Goal: Transaction & Acquisition: Purchase product/service

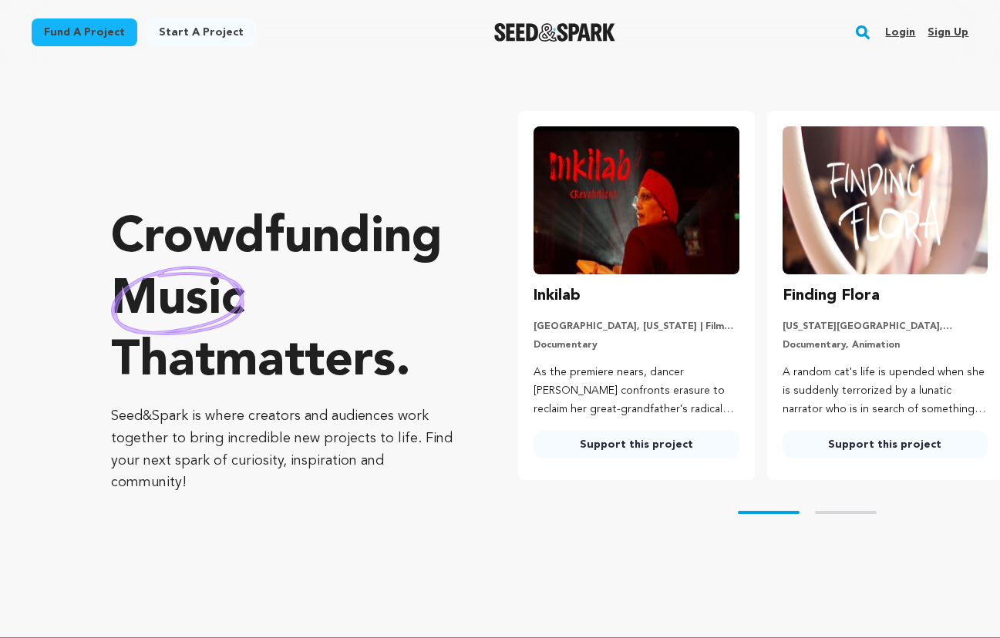
click at [76, 39] on link "Fund a project" at bounding box center [85, 33] width 106 height 28
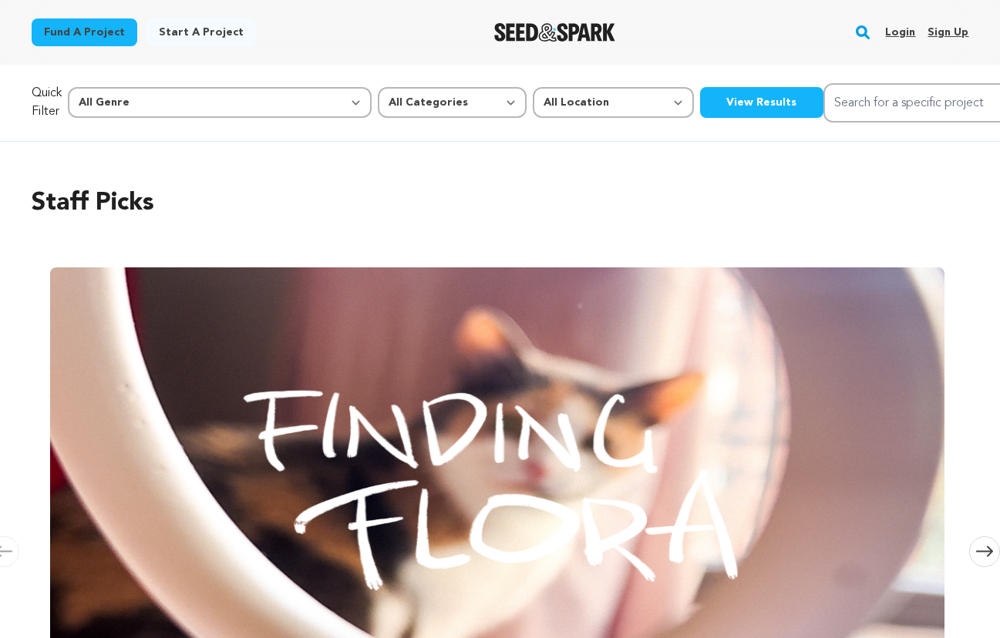
scroll to position [0, 2107]
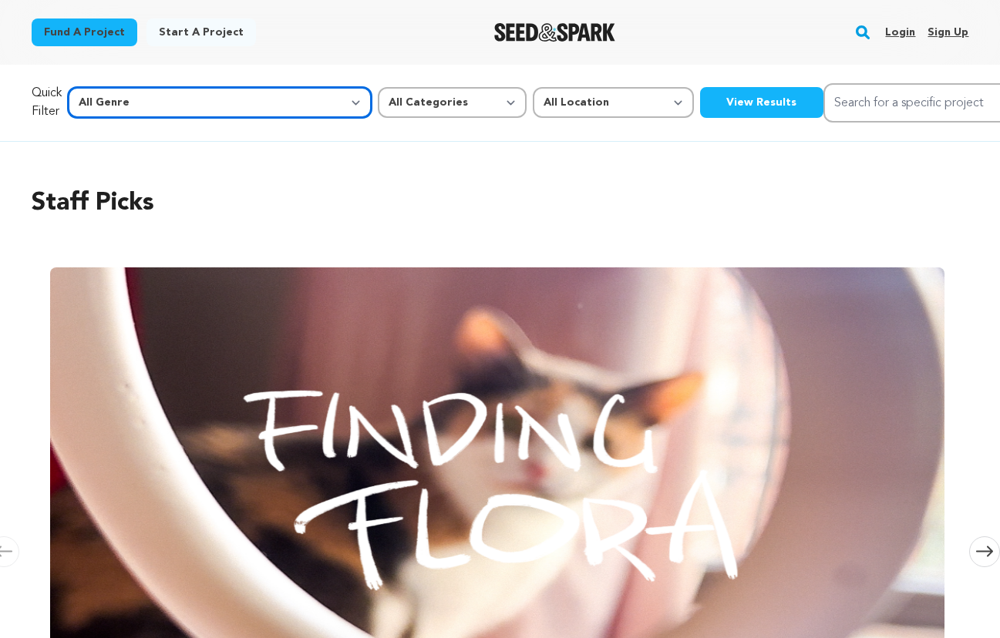
select select "1"
select select
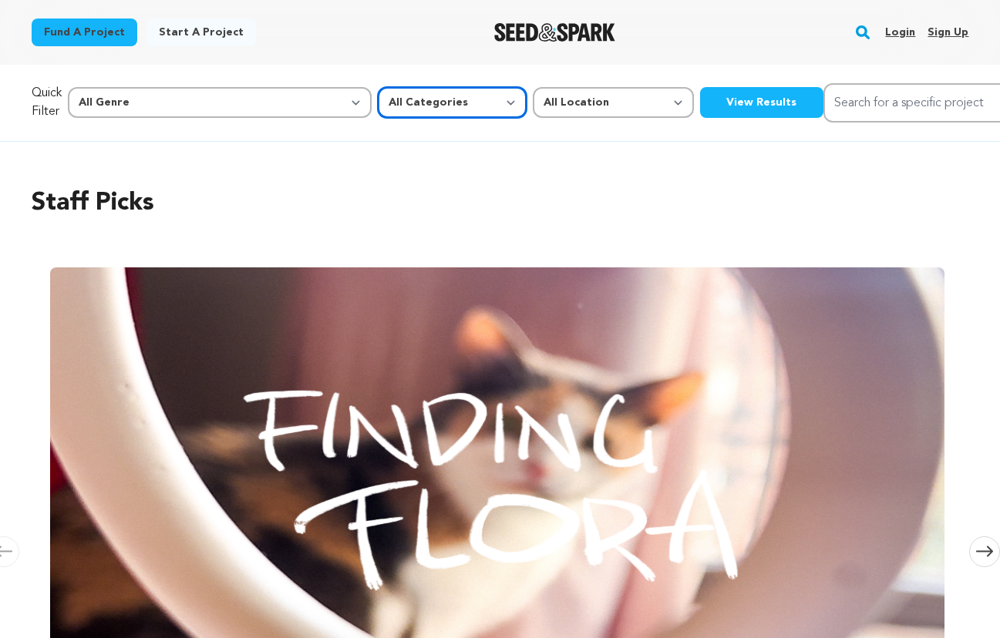
select select "383"
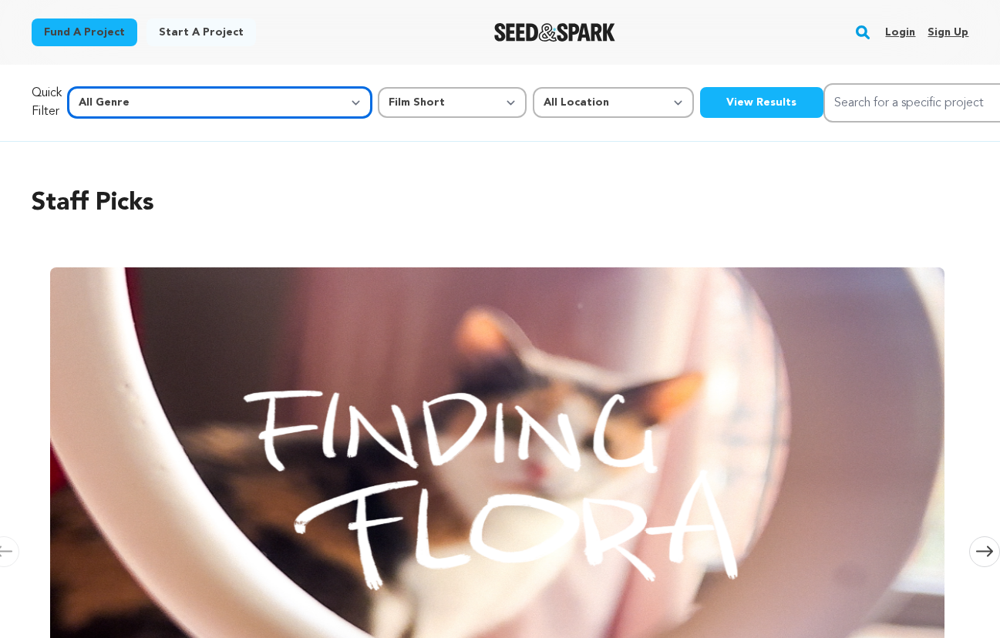
select select "14"
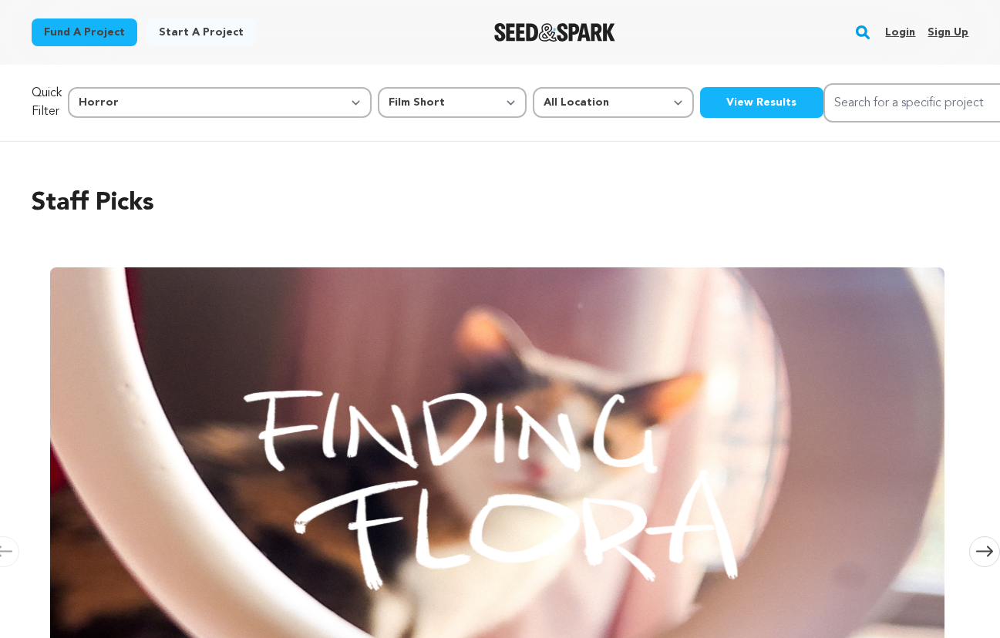
click at [700, 103] on button "View Results" at bounding box center [761, 102] width 123 height 31
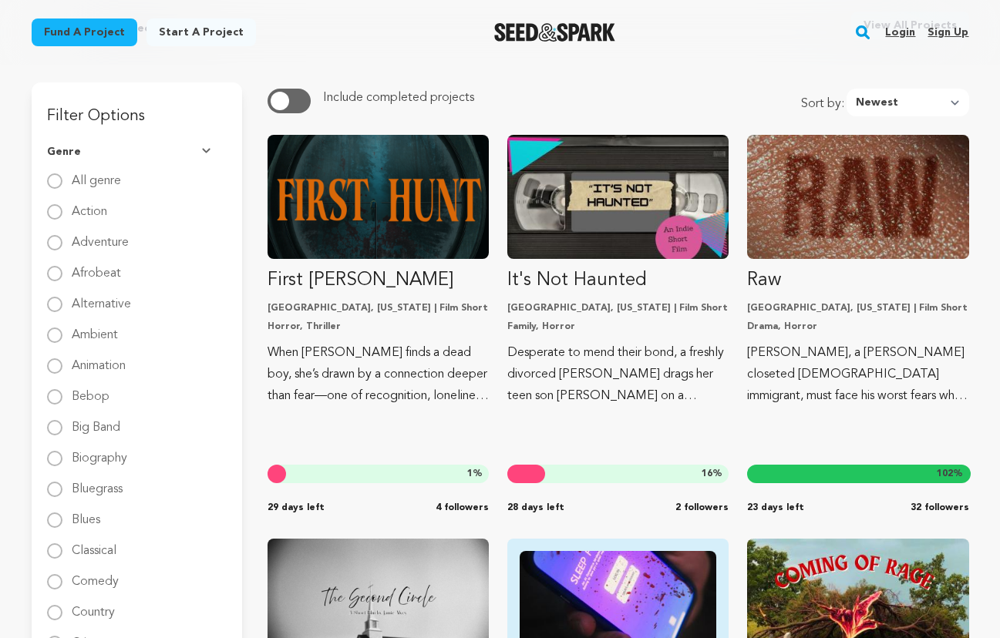
scroll to position [126, 0]
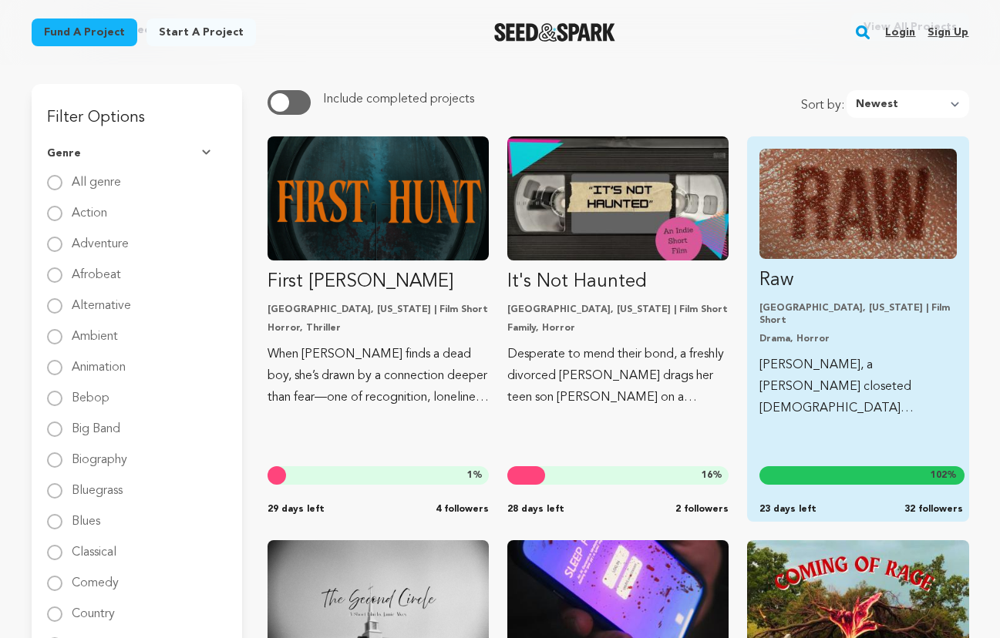
click at [827, 187] on img "Fund Raw" at bounding box center [857, 204] width 197 height 110
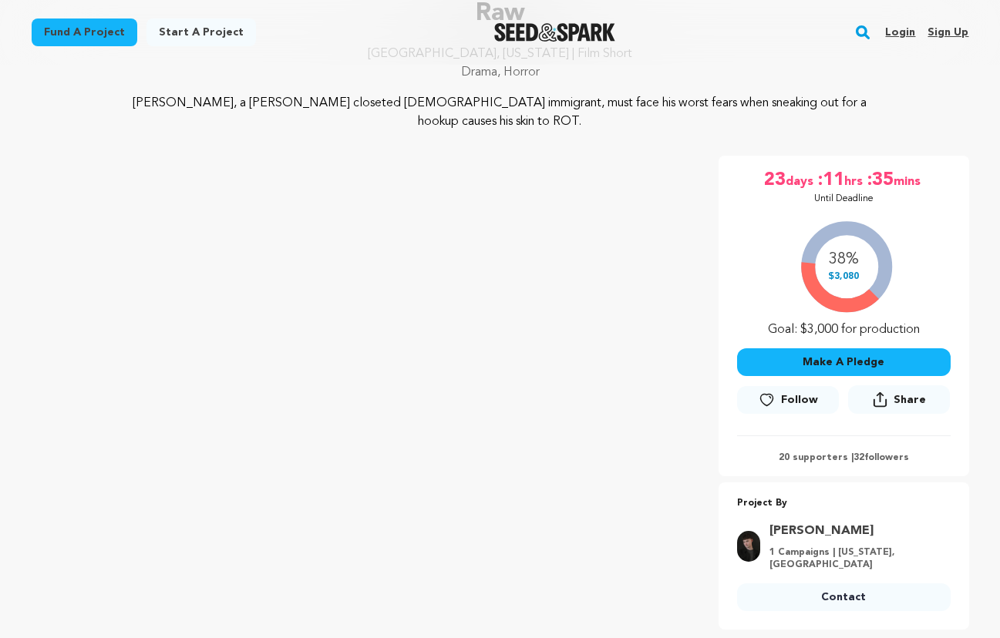
scroll to position [208, 0]
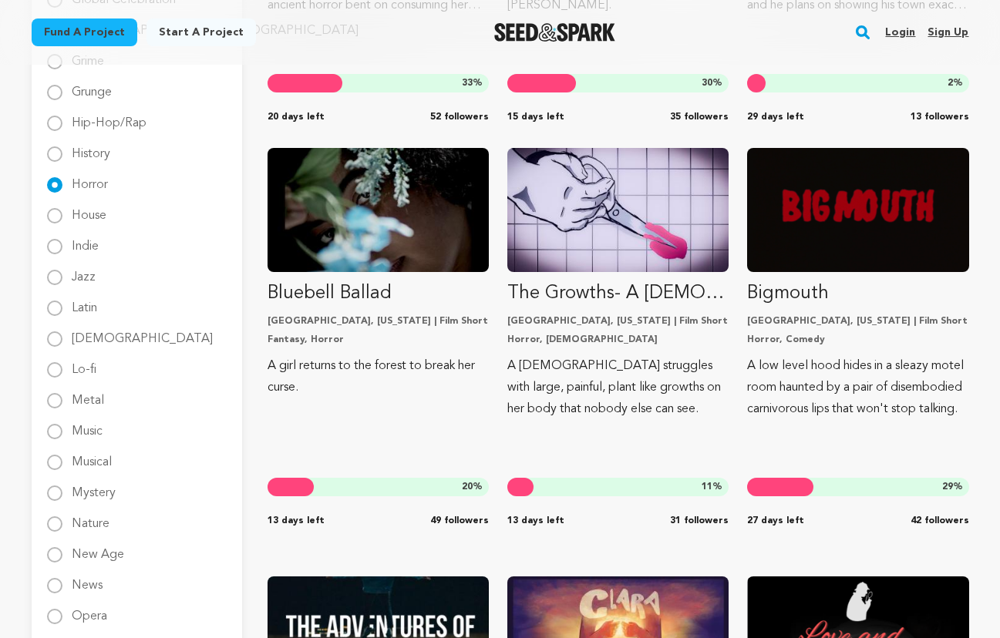
scroll to position [1310, 0]
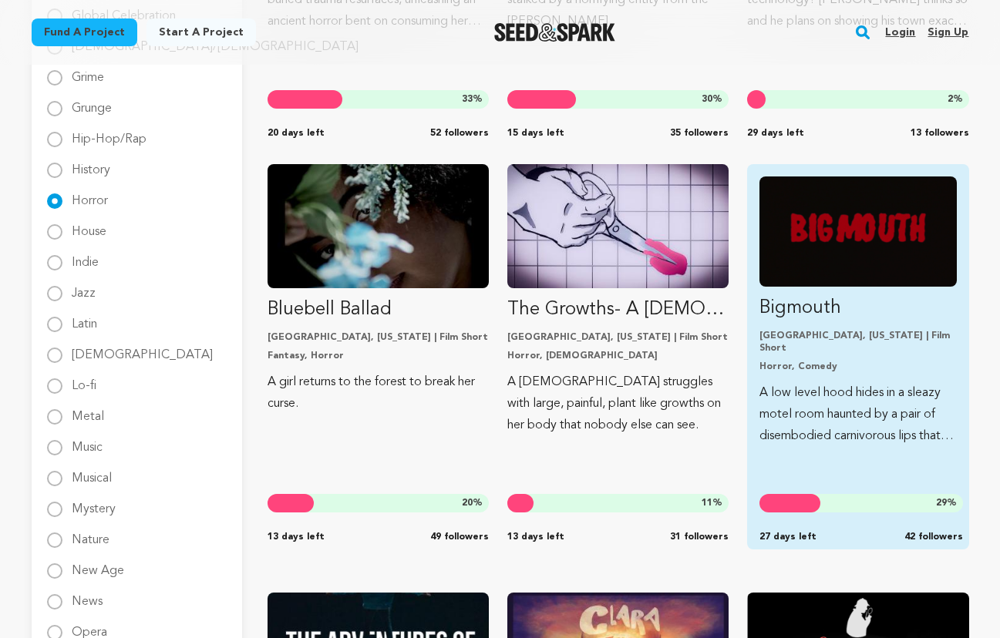
click at [860, 220] on img "Fund Bigmouth" at bounding box center [857, 232] width 197 height 110
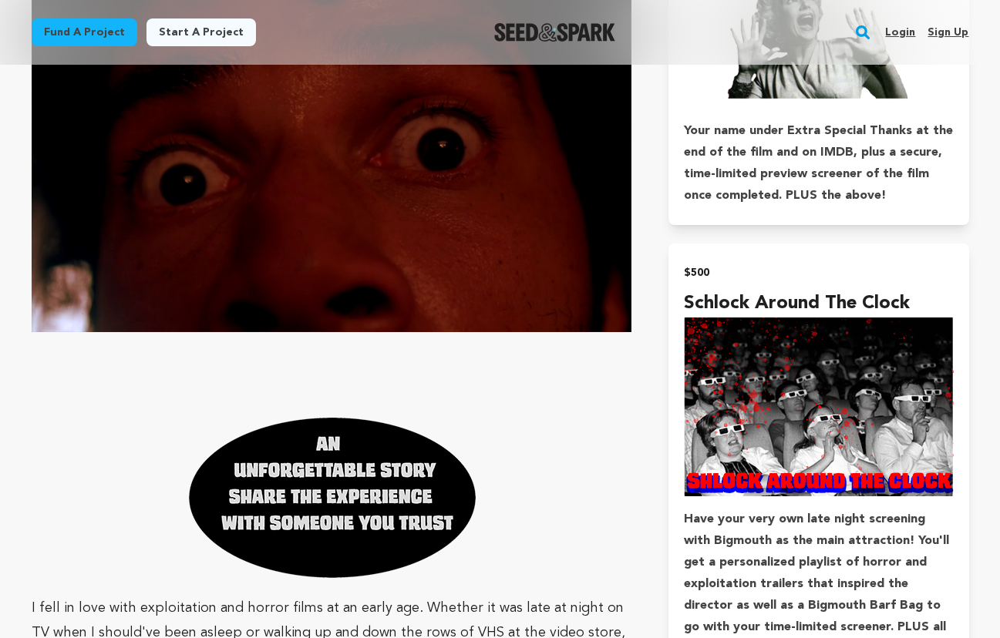
scroll to position [2100, 0]
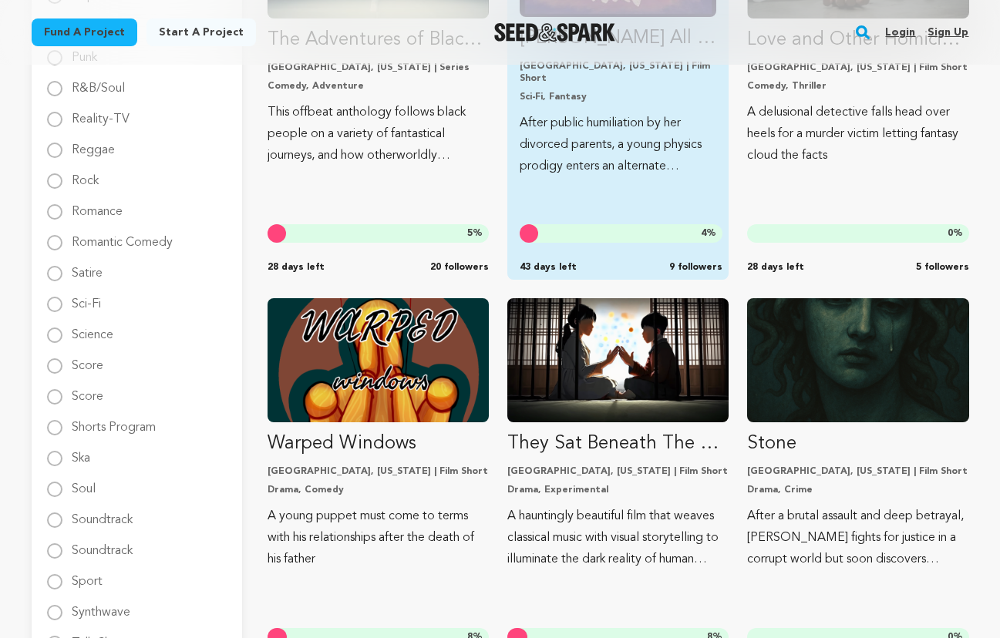
scroll to position [2229, 0]
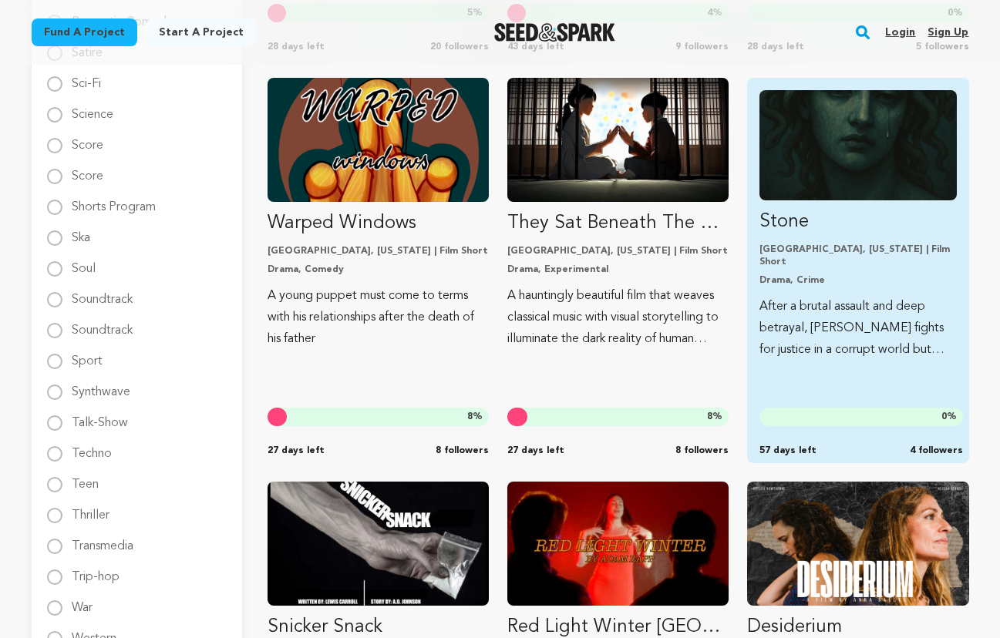
click at [905, 140] on img "Fund Stone" at bounding box center [857, 145] width 197 height 110
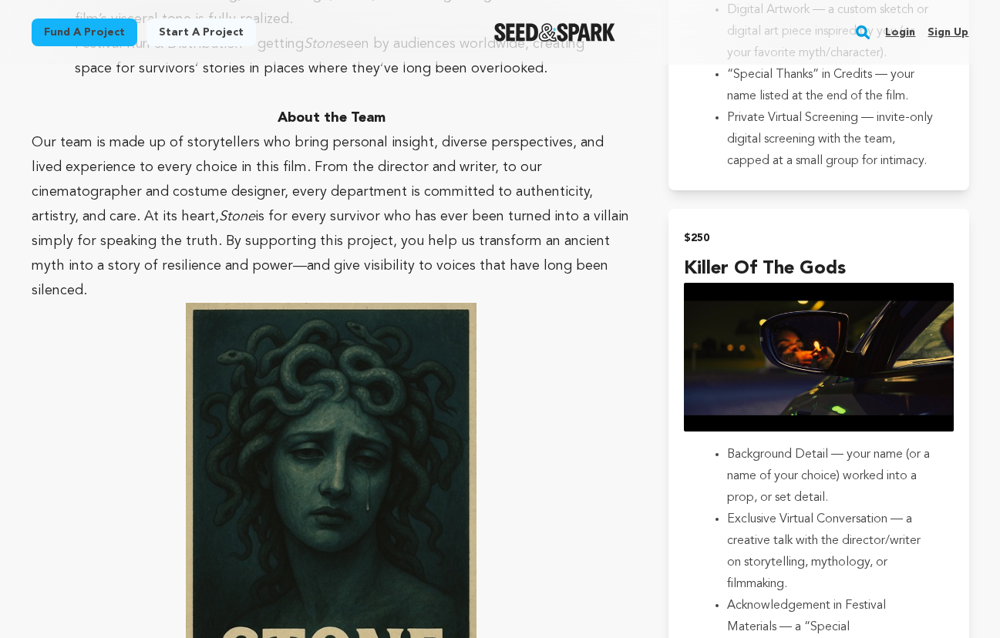
scroll to position [2658, 0]
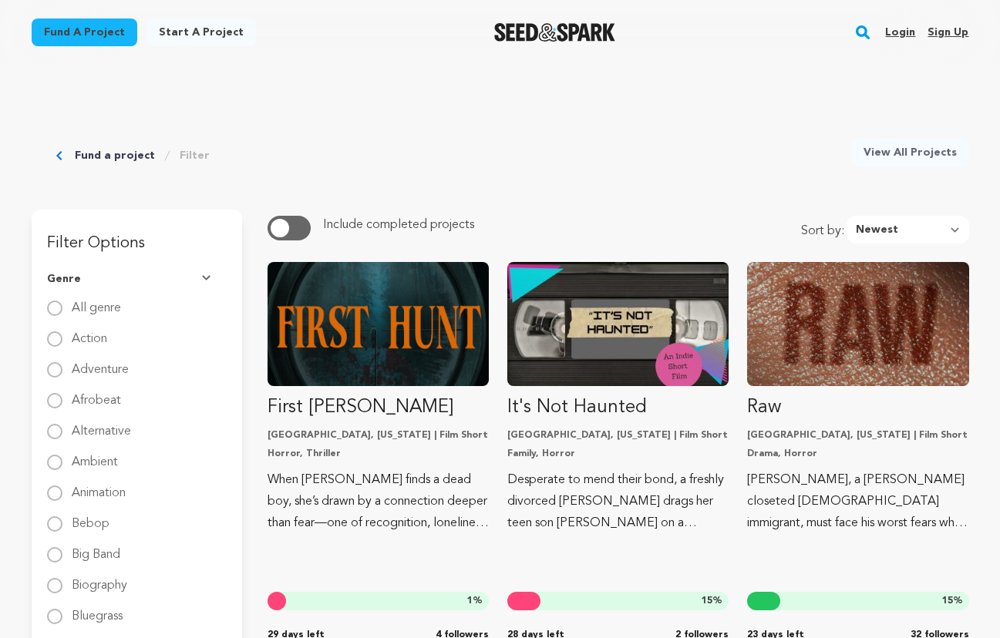
scroll to position [2229, 0]
